Goal: Information Seeking & Learning: Learn about a topic

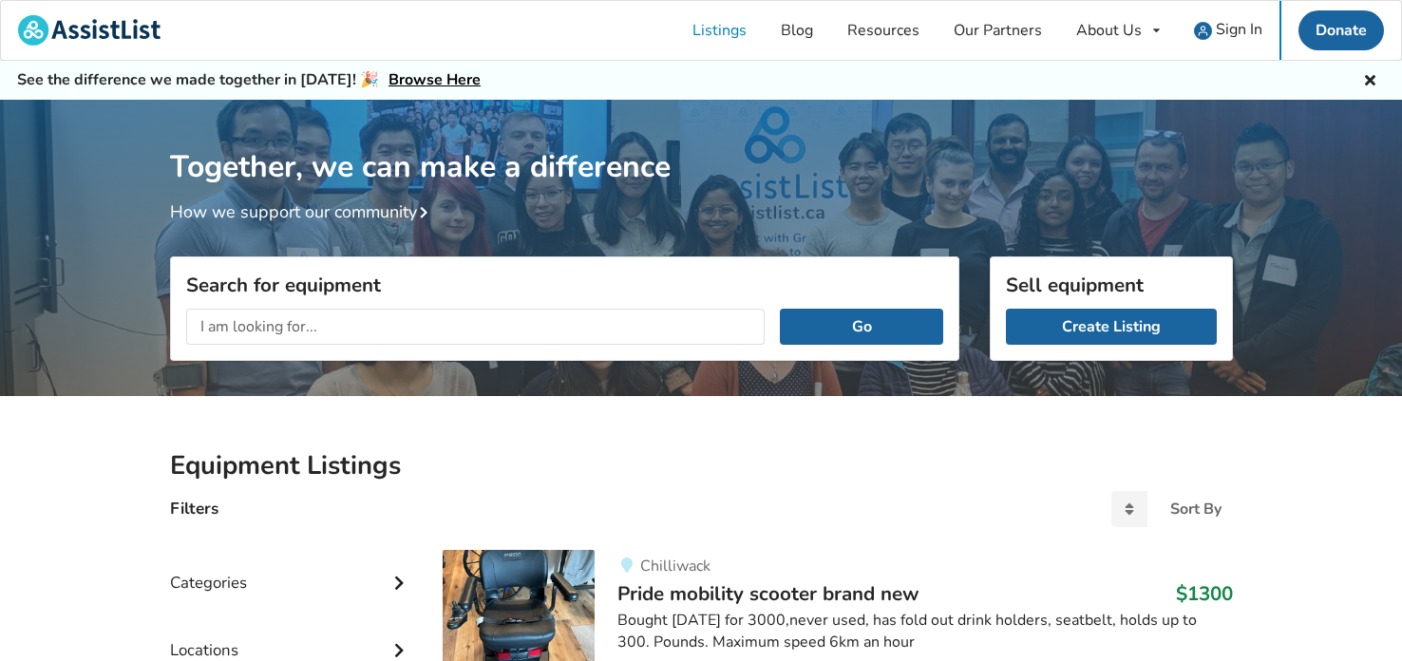
click at [460, 200] on div "Together, we can make a difference How we support our community" at bounding box center [701, 162] width 1063 height 124
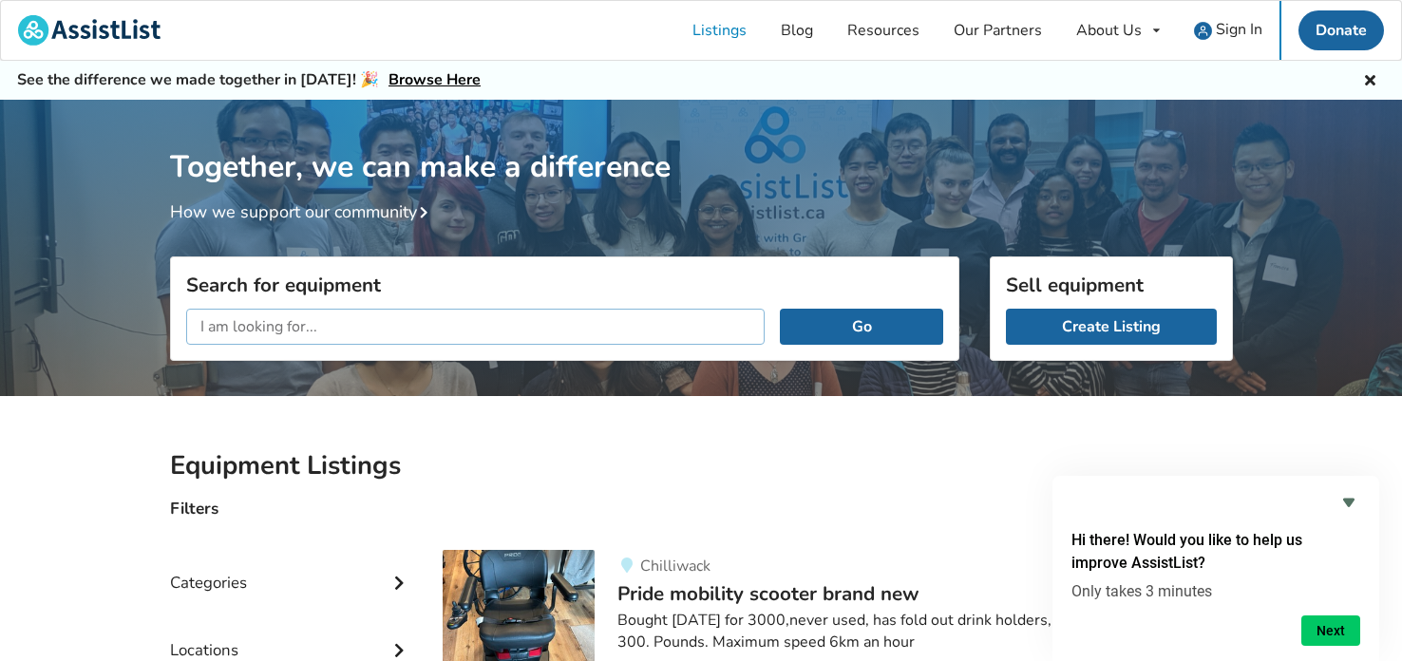
click at [594, 320] on input "text" at bounding box center [476, 327] width 580 height 36
type input "tilt wheelchair"
click at [780, 309] on button "Go" at bounding box center [861, 327] width 162 height 36
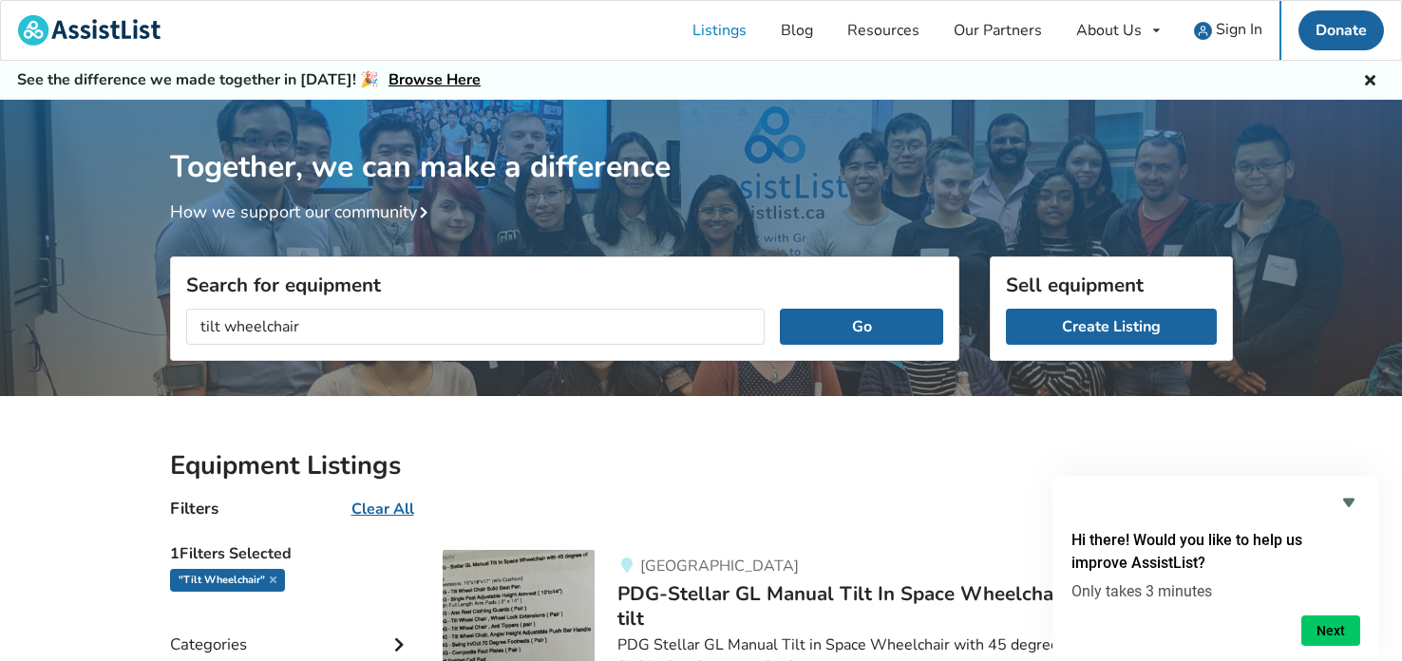
click at [924, 510] on div "Filters Clear All Sort By Most recent Price ascending Price descending" at bounding box center [702, 517] width 1094 height 36
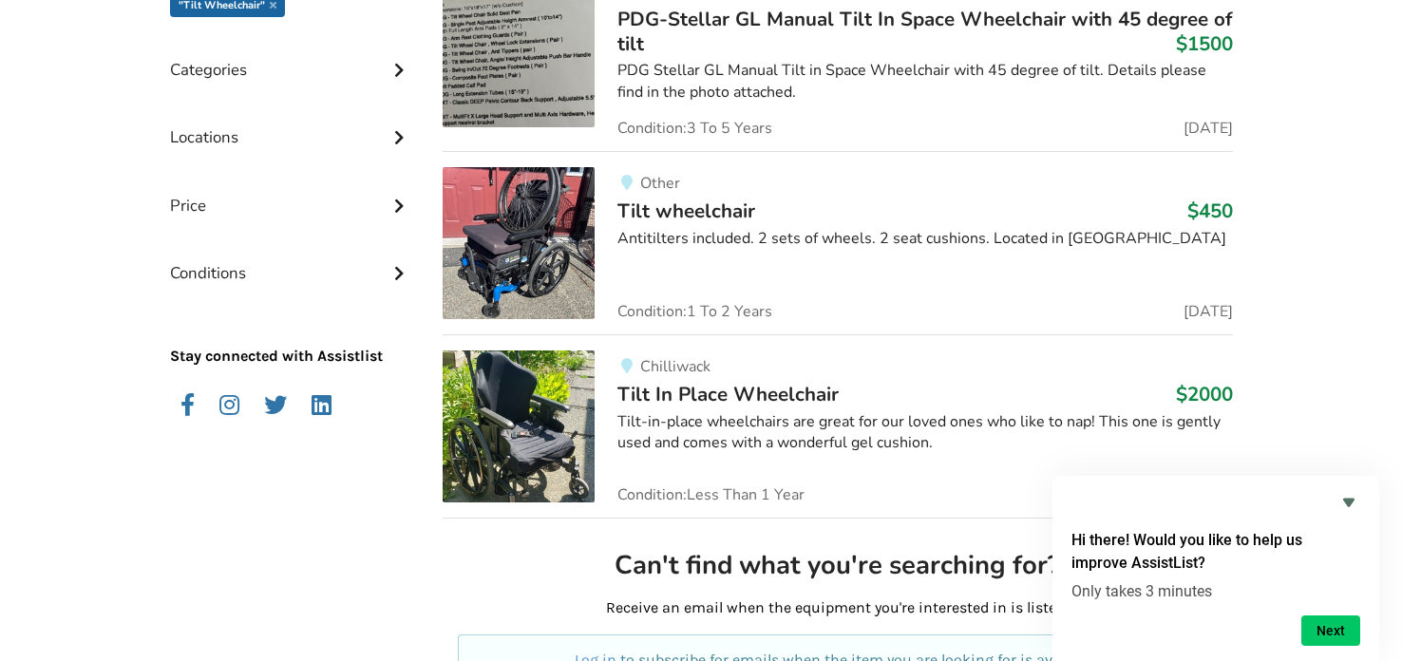
scroll to position [575, 0]
click at [535, 215] on img at bounding box center [519, 243] width 152 height 152
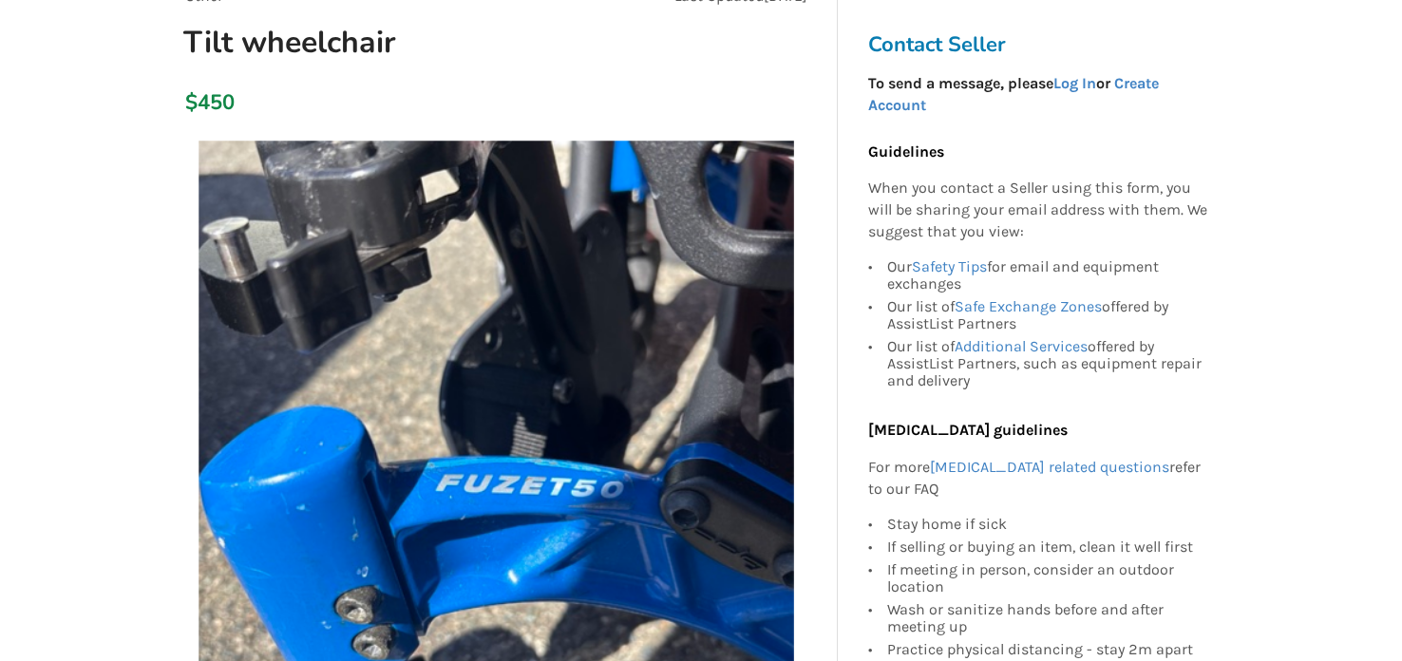
scroll to position [205, 0]
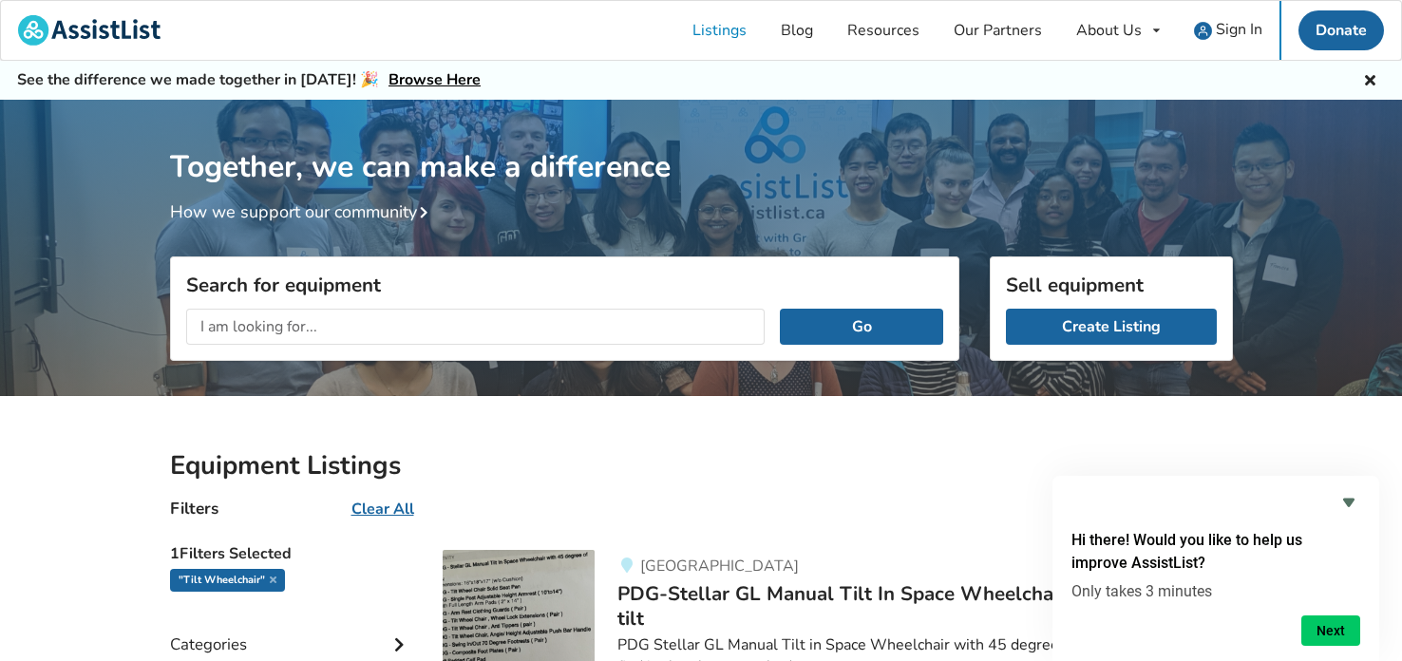
click at [340, 349] on div "Go" at bounding box center [565, 327] width 788 height 67
click at [328, 328] on input "text" at bounding box center [476, 327] width 580 height 36
type input "queen bed"
click at [780, 309] on button "Go" at bounding box center [861, 327] width 162 height 36
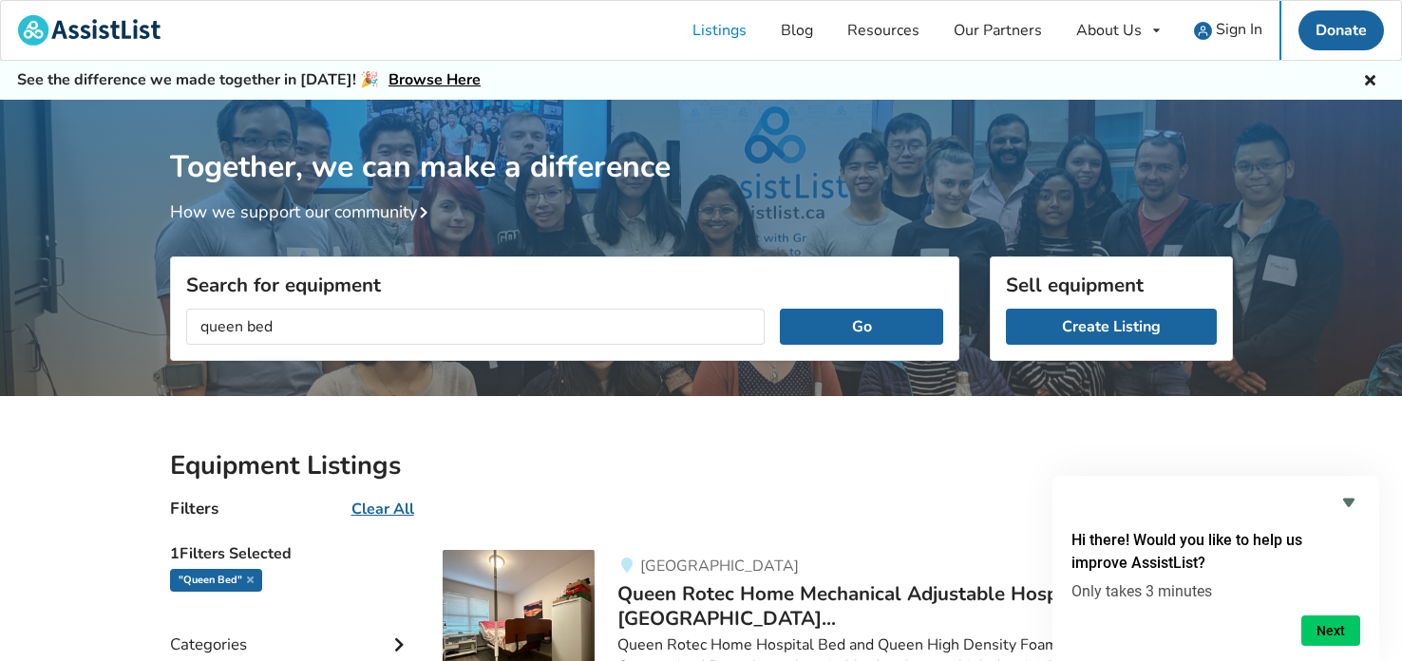
click at [1046, 550] on div "Vancouver Queen Rotec Home Mechanical Adjustable Hospital Bed and [GEOGRAPHIC_D…" at bounding box center [914, 631] width 638 height 162
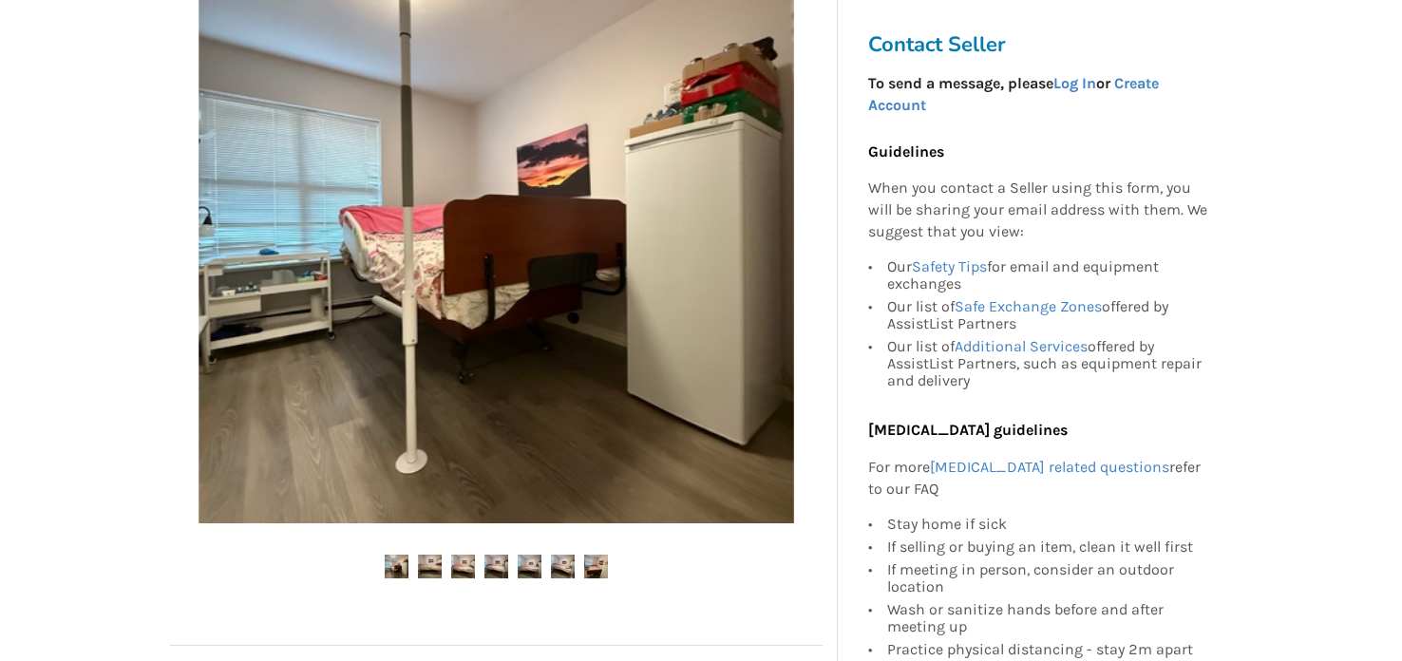
scroll to position [537, 0]
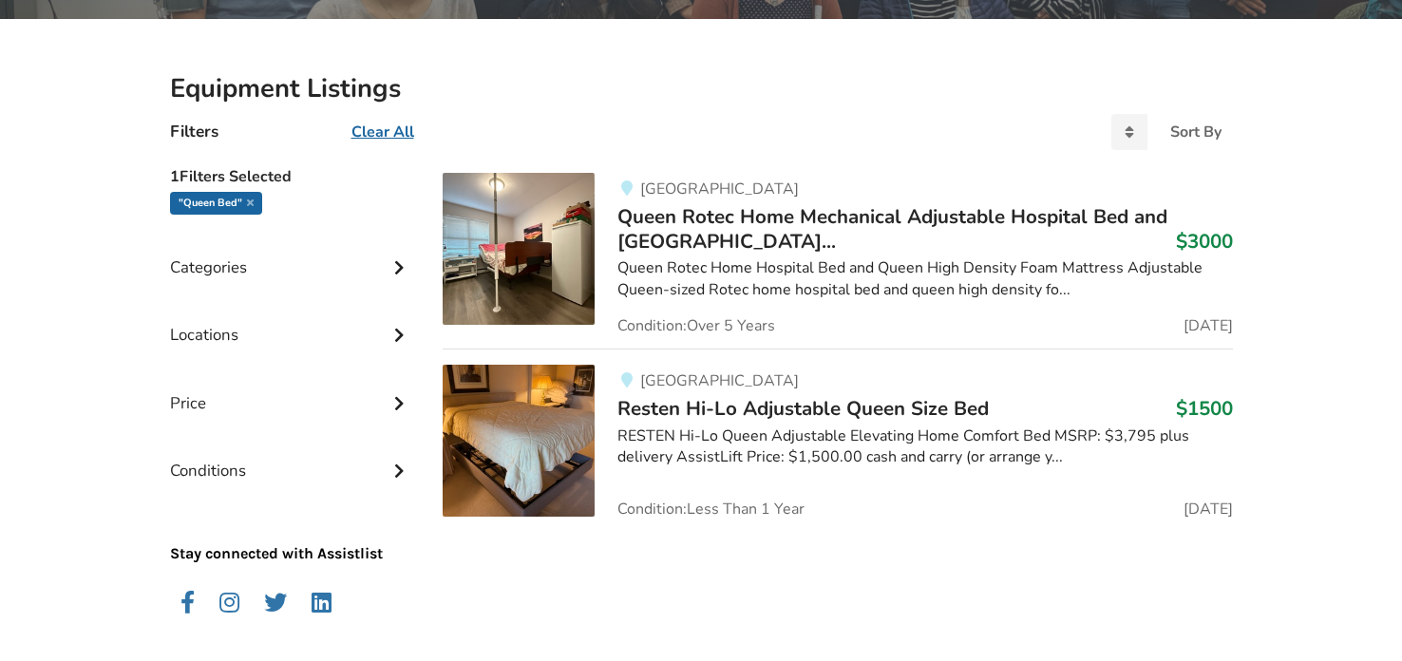
scroll to position [442, 0]
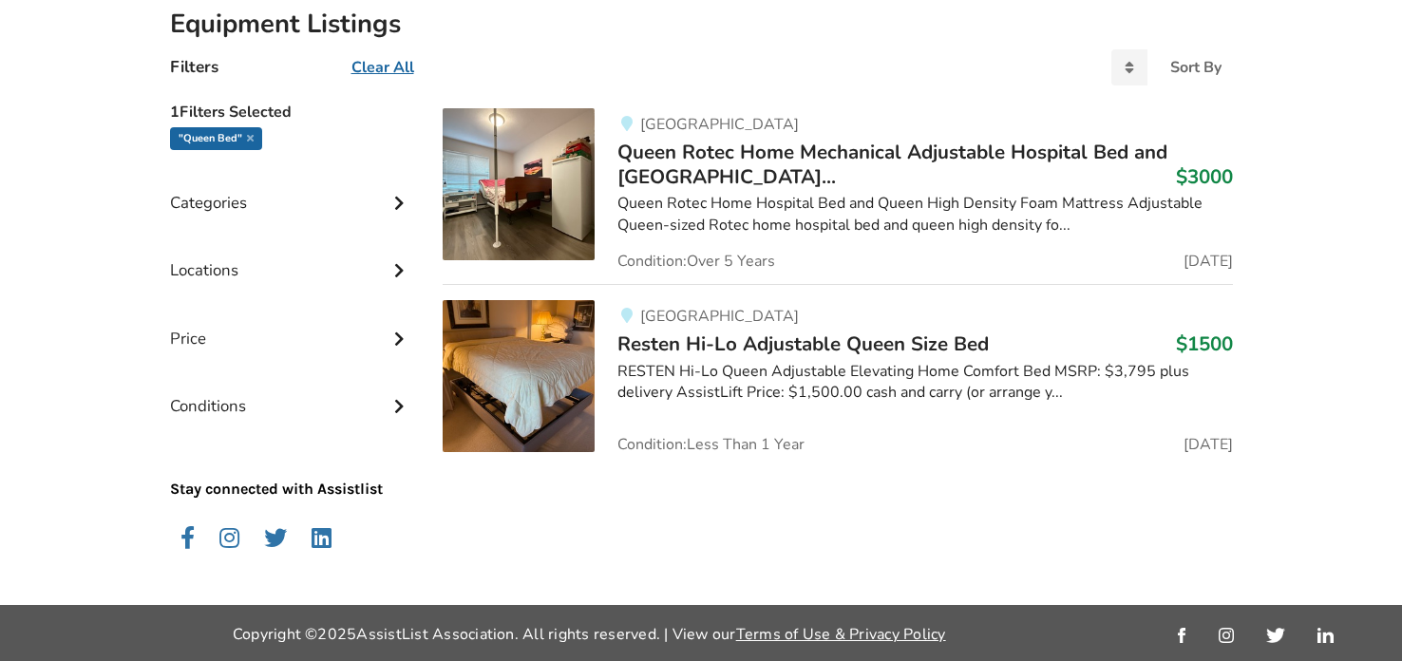
click at [550, 342] on img at bounding box center [519, 376] width 152 height 152
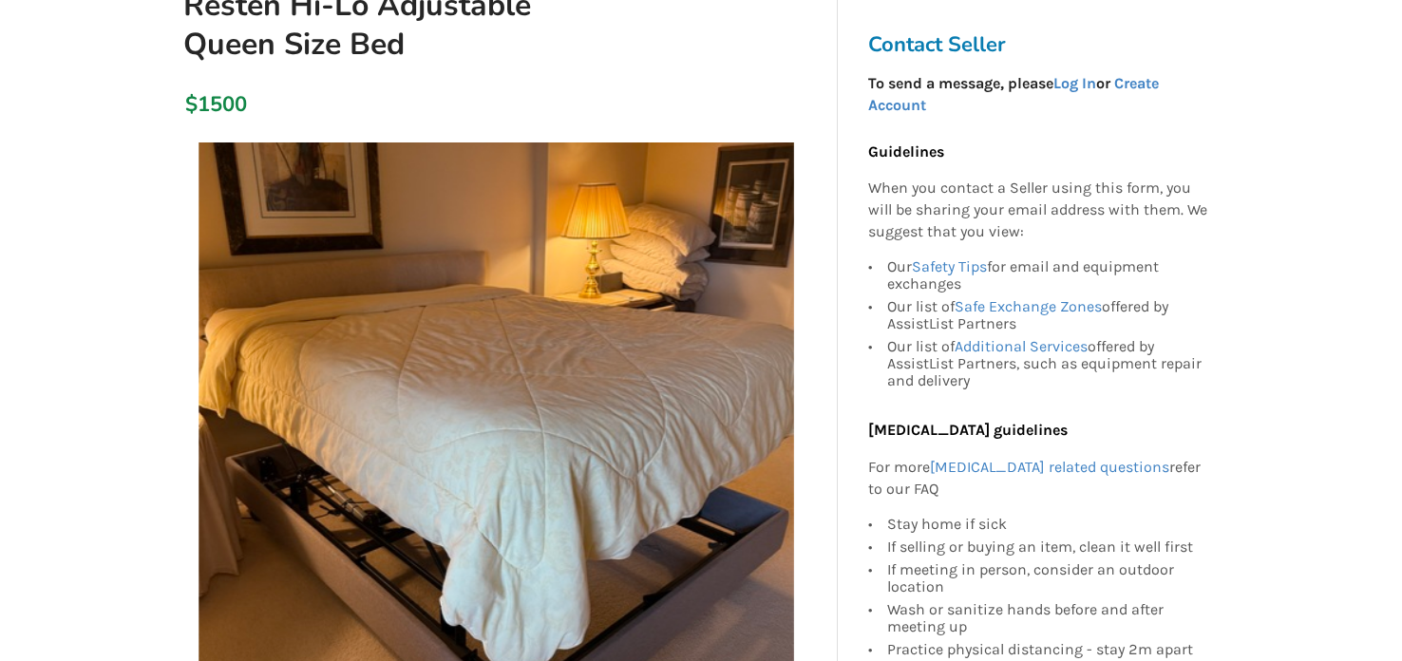
scroll to position [242, 0]
